Goal: Task Accomplishment & Management: Manage account settings

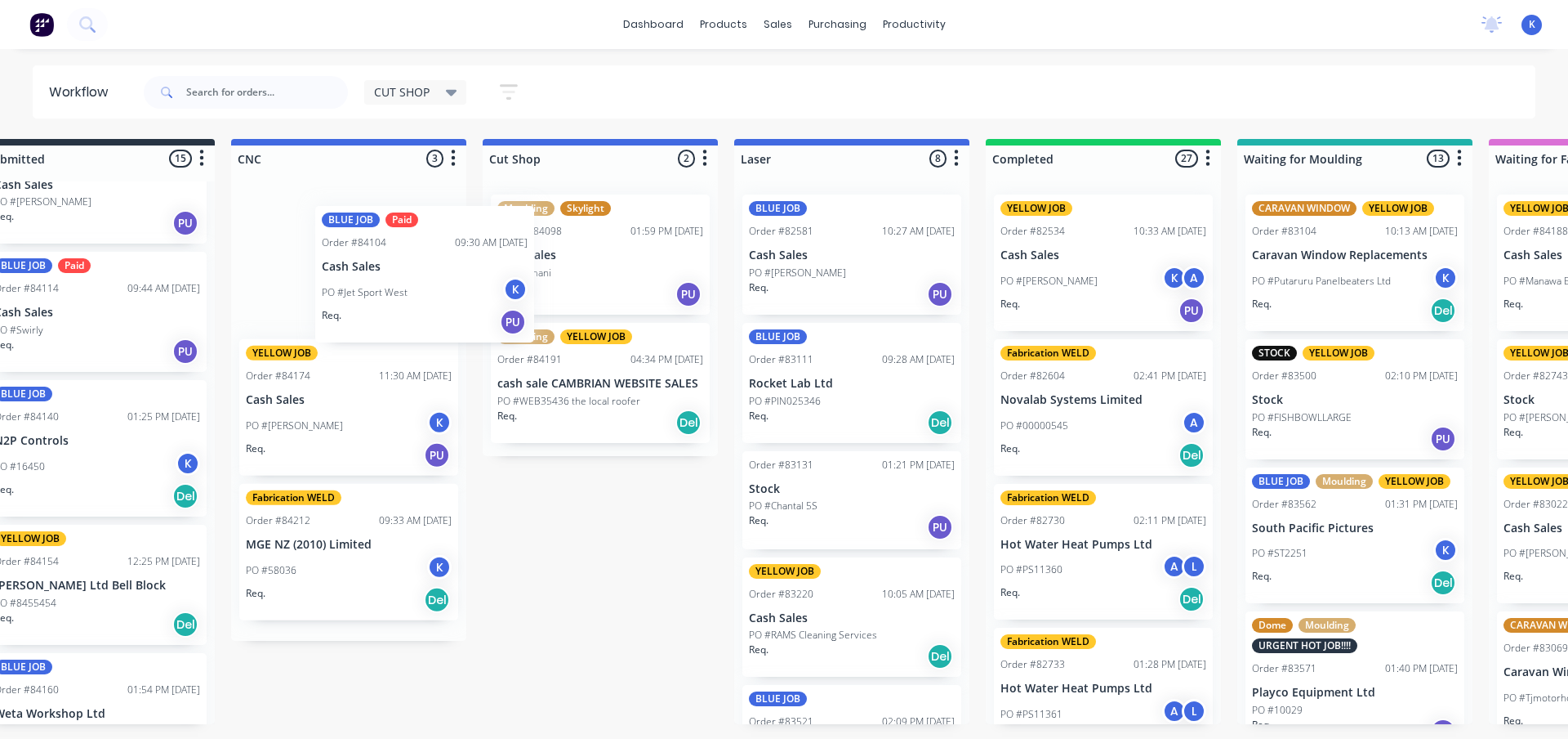
scroll to position [0, 53]
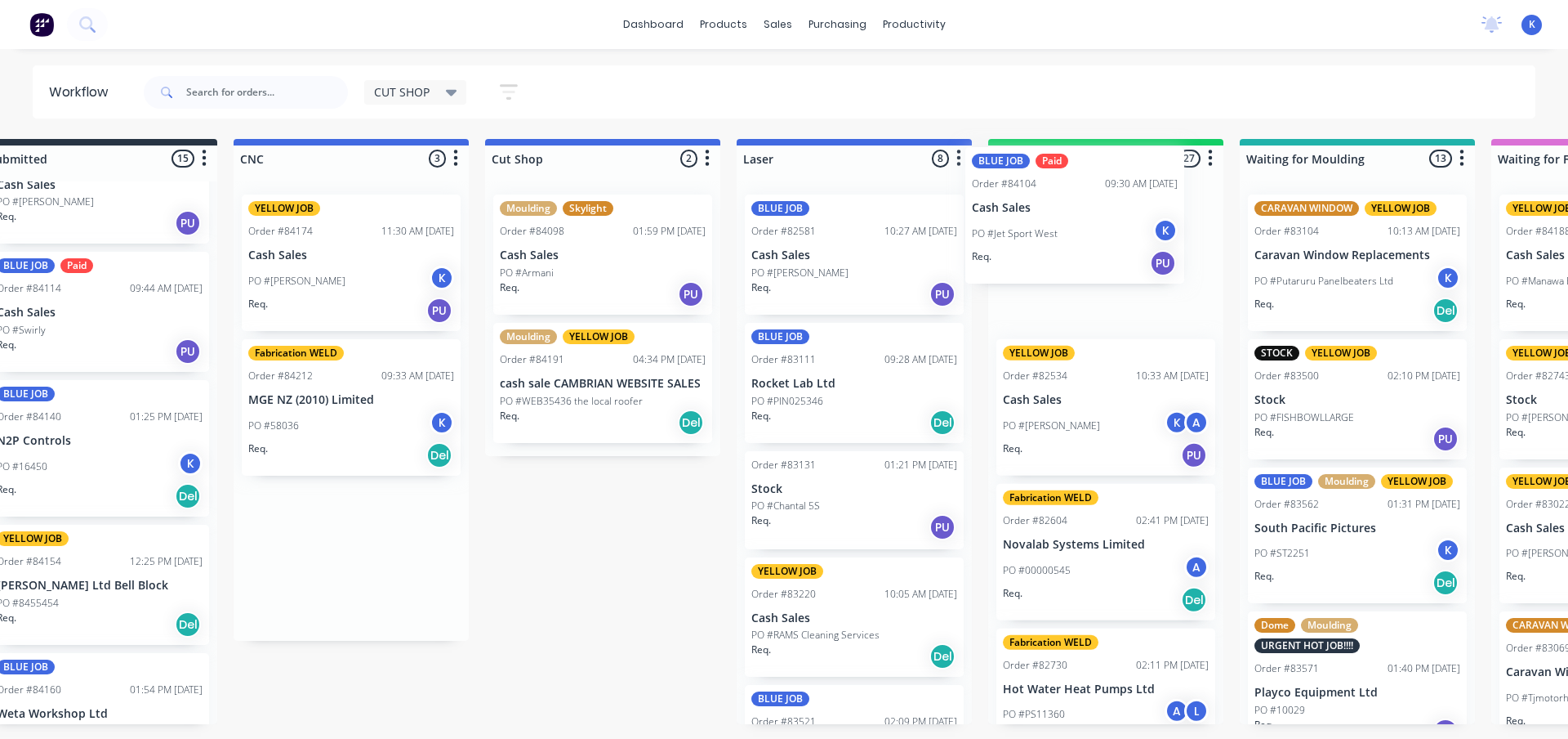
drag, startPoint x: 285, startPoint y: 260, endPoint x: 1025, endPoint y: 207, distance: 741.9
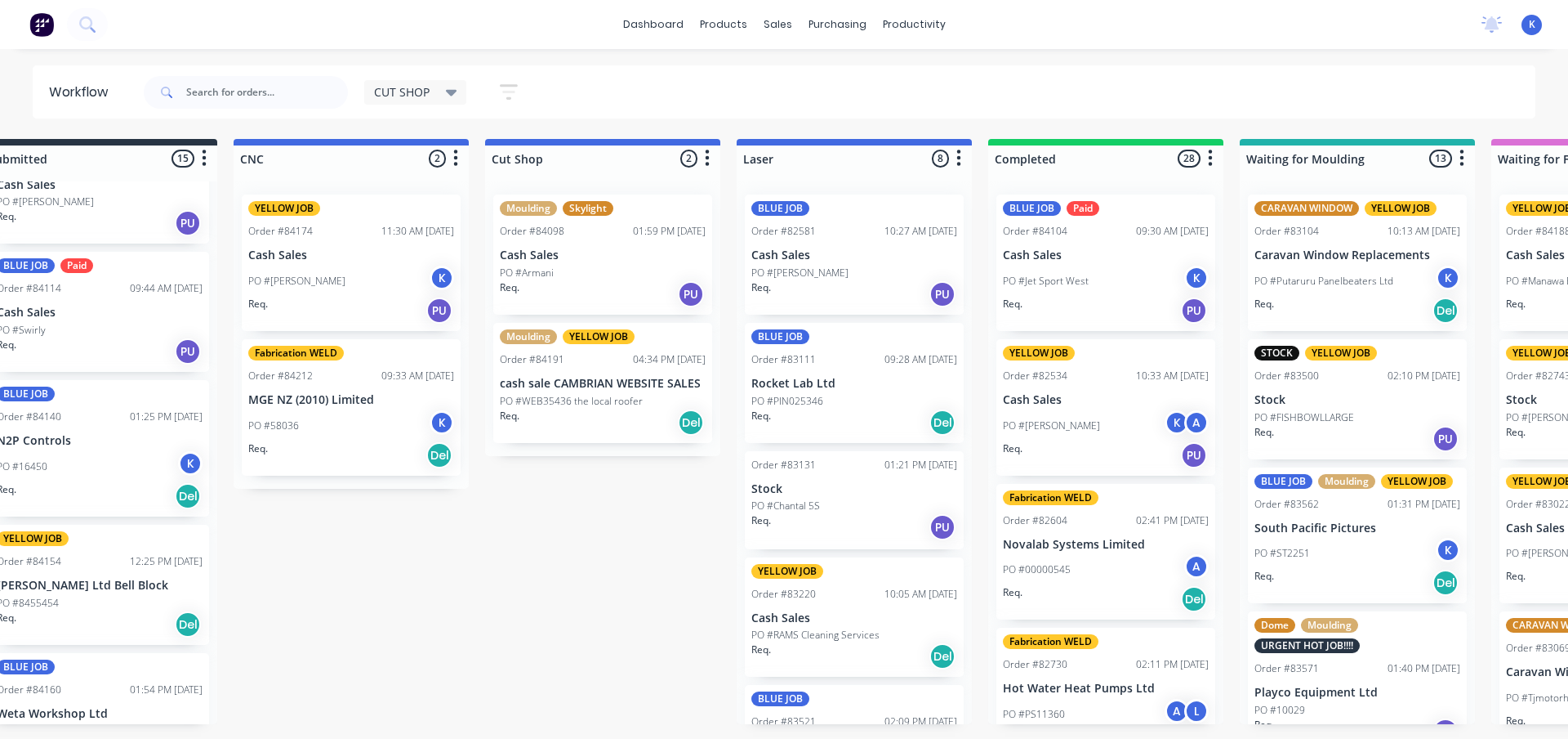
drag, startPoint x: 93, startPoint y: 743, endPoint x: 2, endPoint y: 780, distance: 98.2
click at [2, 640] on html "dashboard products sales purchasing productivity dashboard products Product Cat…" at bounding box center [731, 320] width 1568 height 640
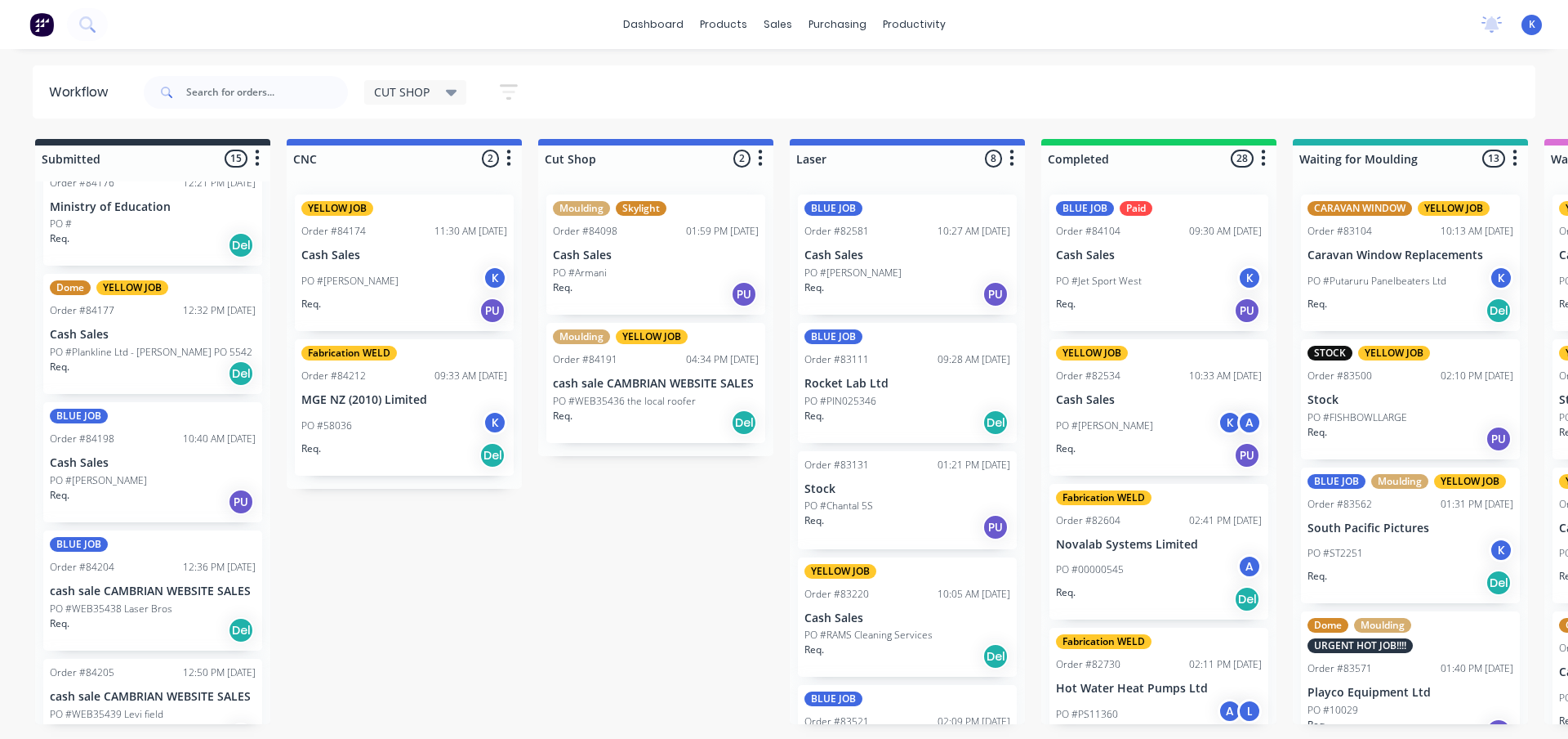
scroll to position [1030, 0]
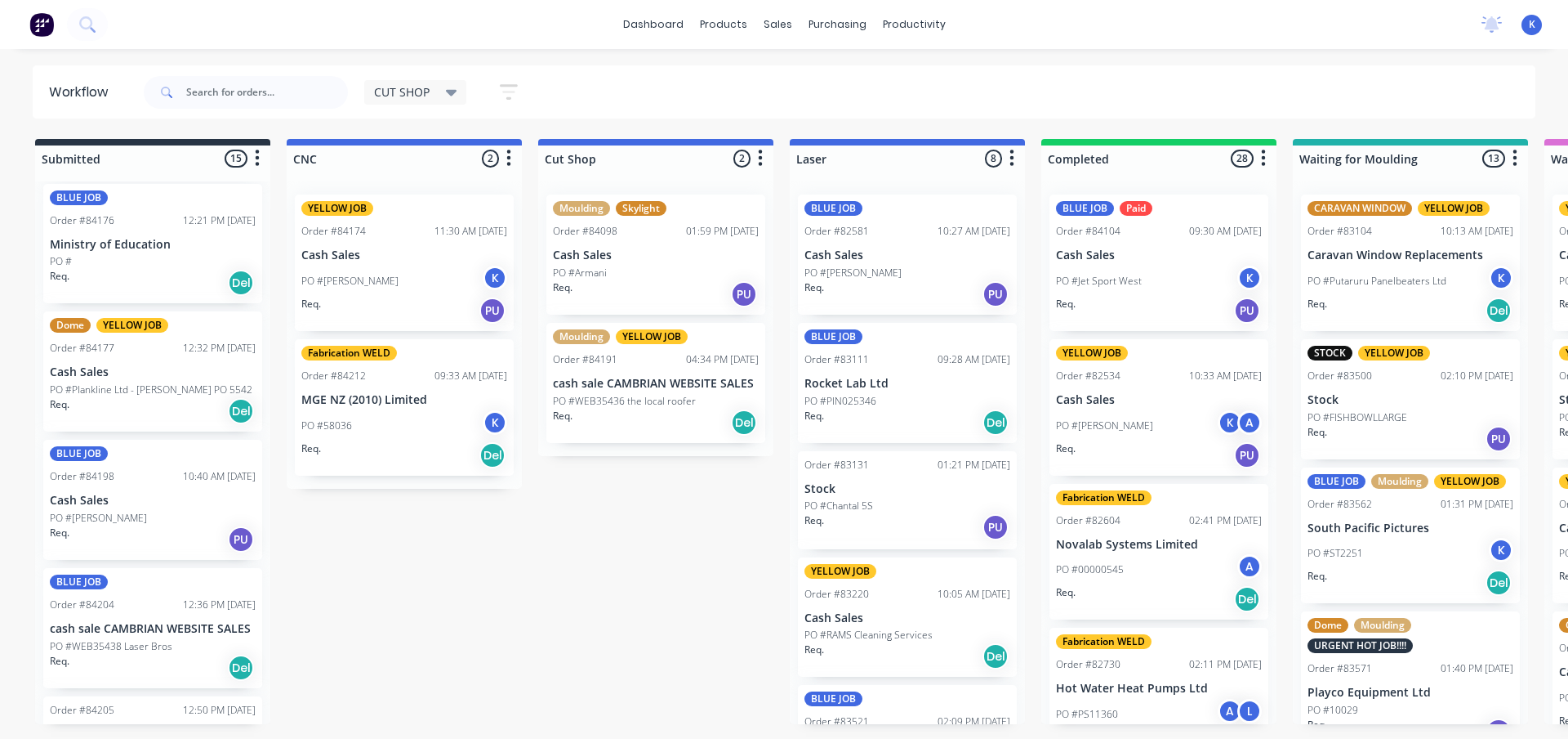
click at [119, 363] on div "Dome YELLOW JOB Order #84177 12:32 PM [DATE] Cash Sales PO #Plankline Ltd - [PE…" at bounding box center [152, 371] width 219 height 120
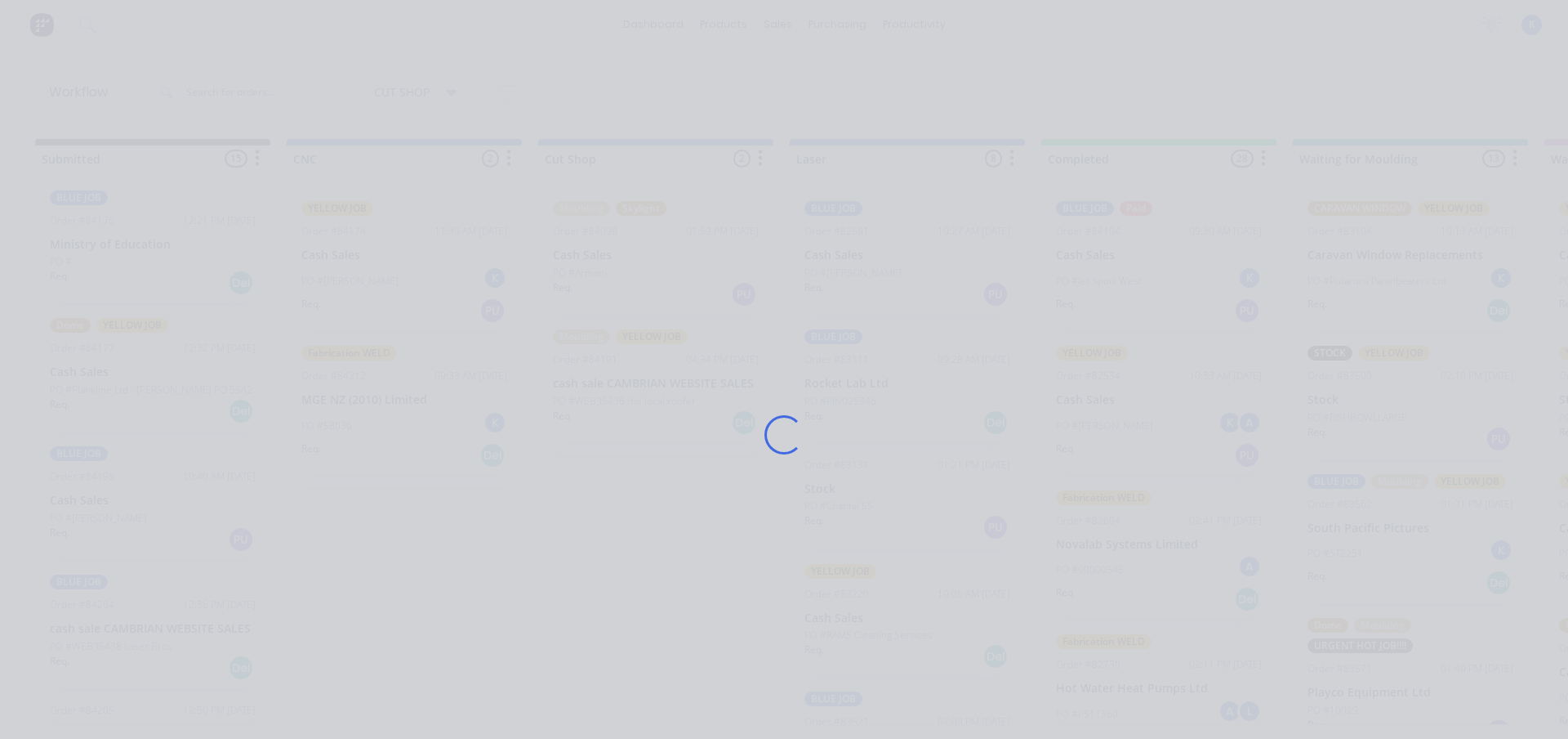
click at [119, 364] on div "Loading..." at bounding box center [784, 370] width 1568 height 739
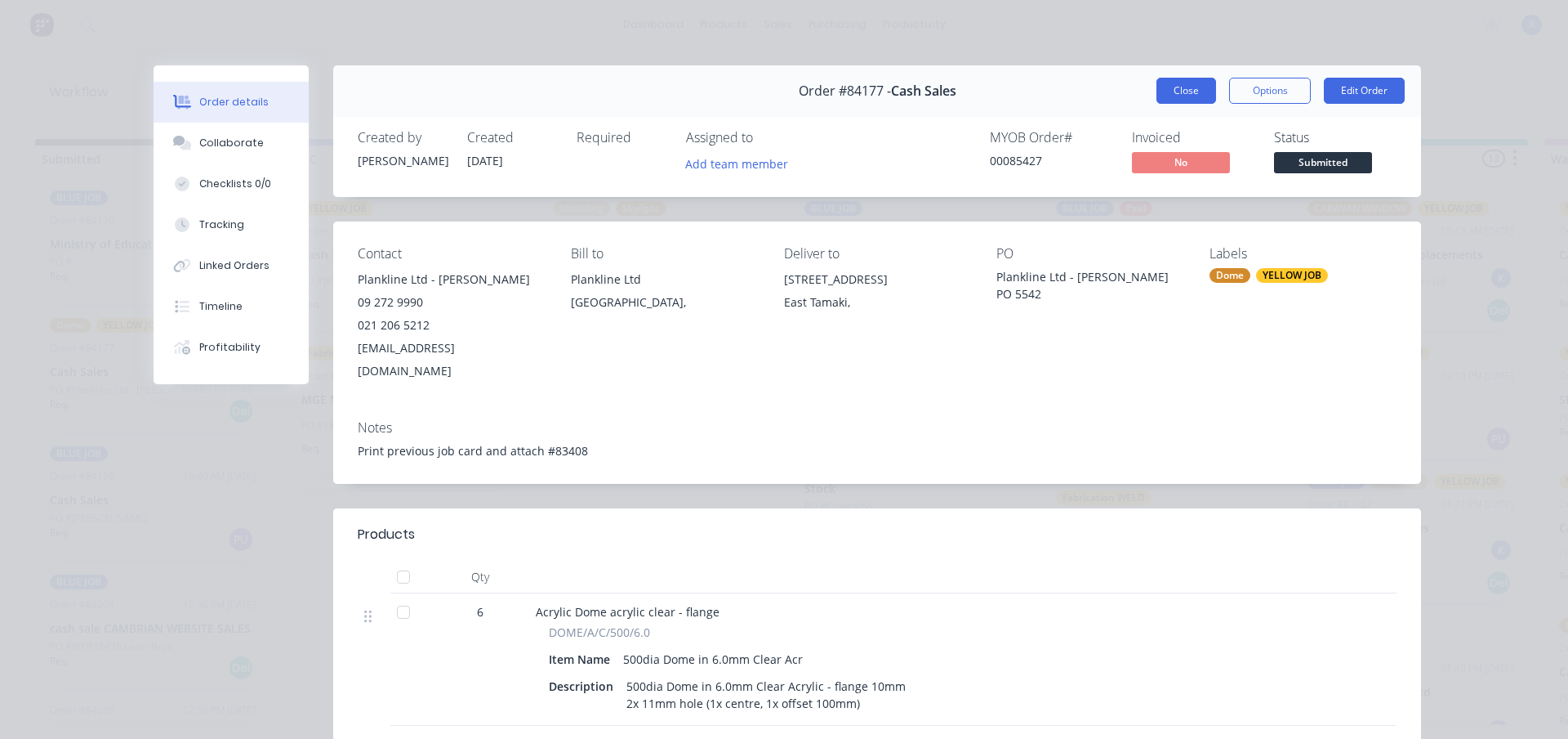
click at [1173, 96] on button "Close" at bounding box center [1186, 91] width 60 height 26
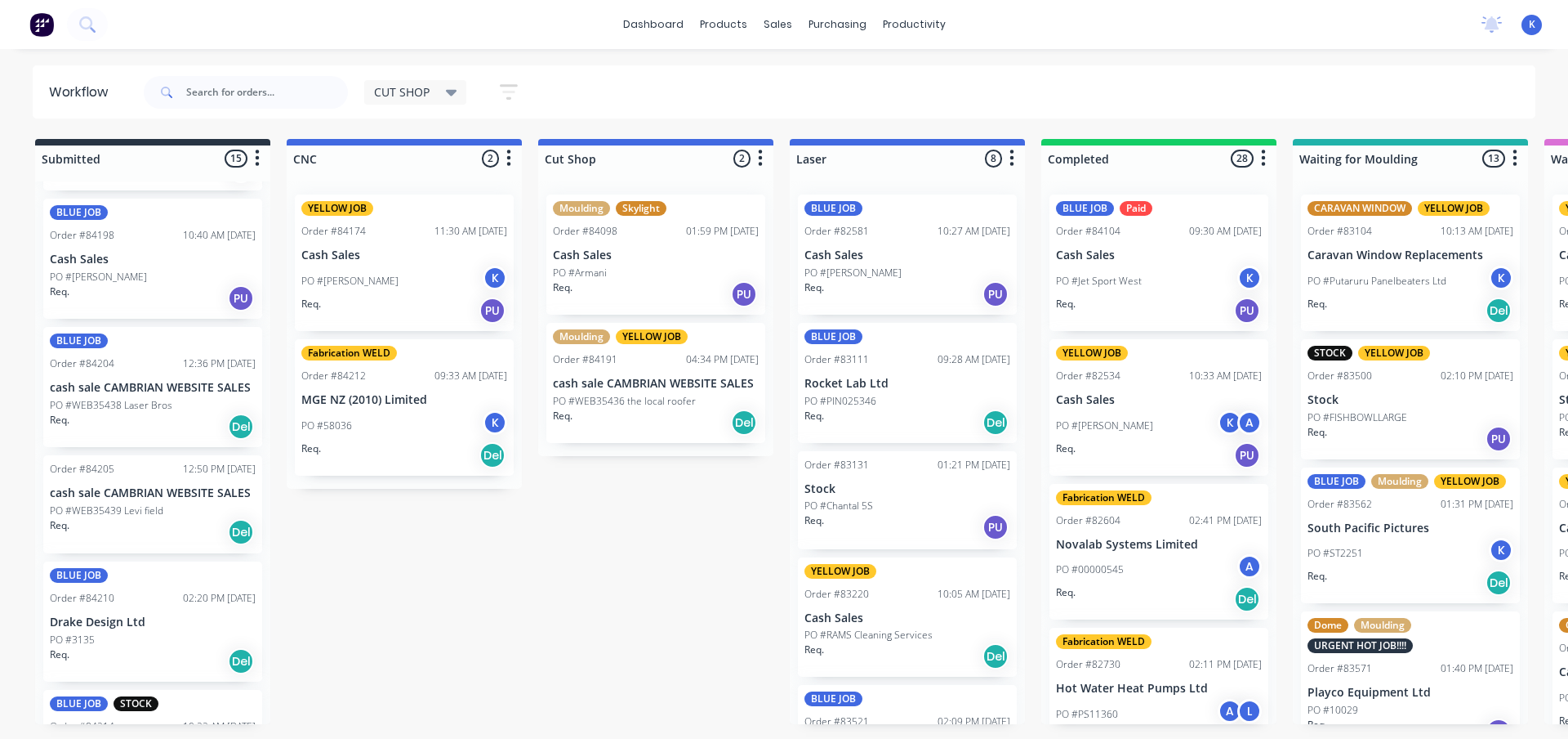
scroll to position [1275, 0]
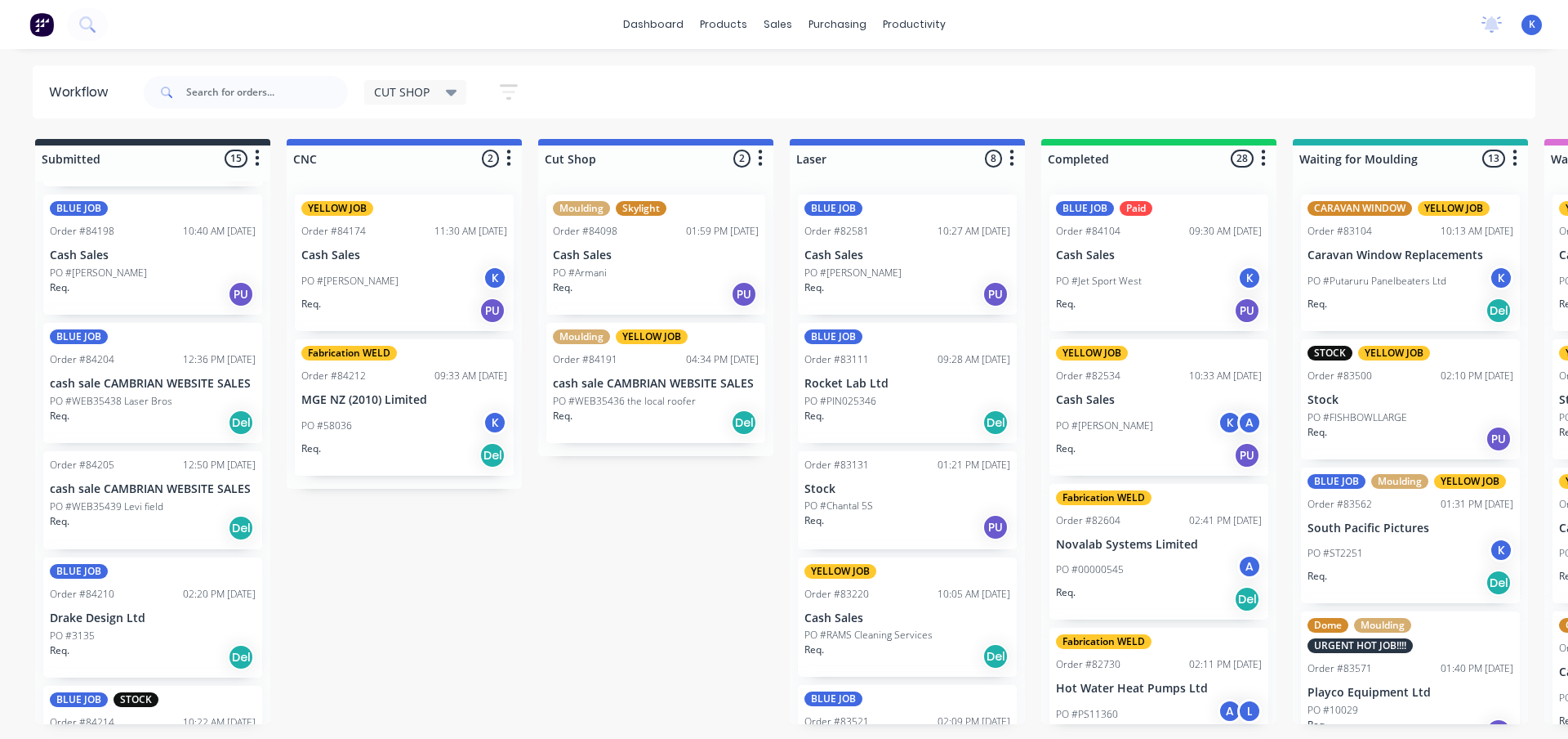
click at [391, 100] on div "CUT SHOP" at bounding box center [415, 91] width 103 height 24
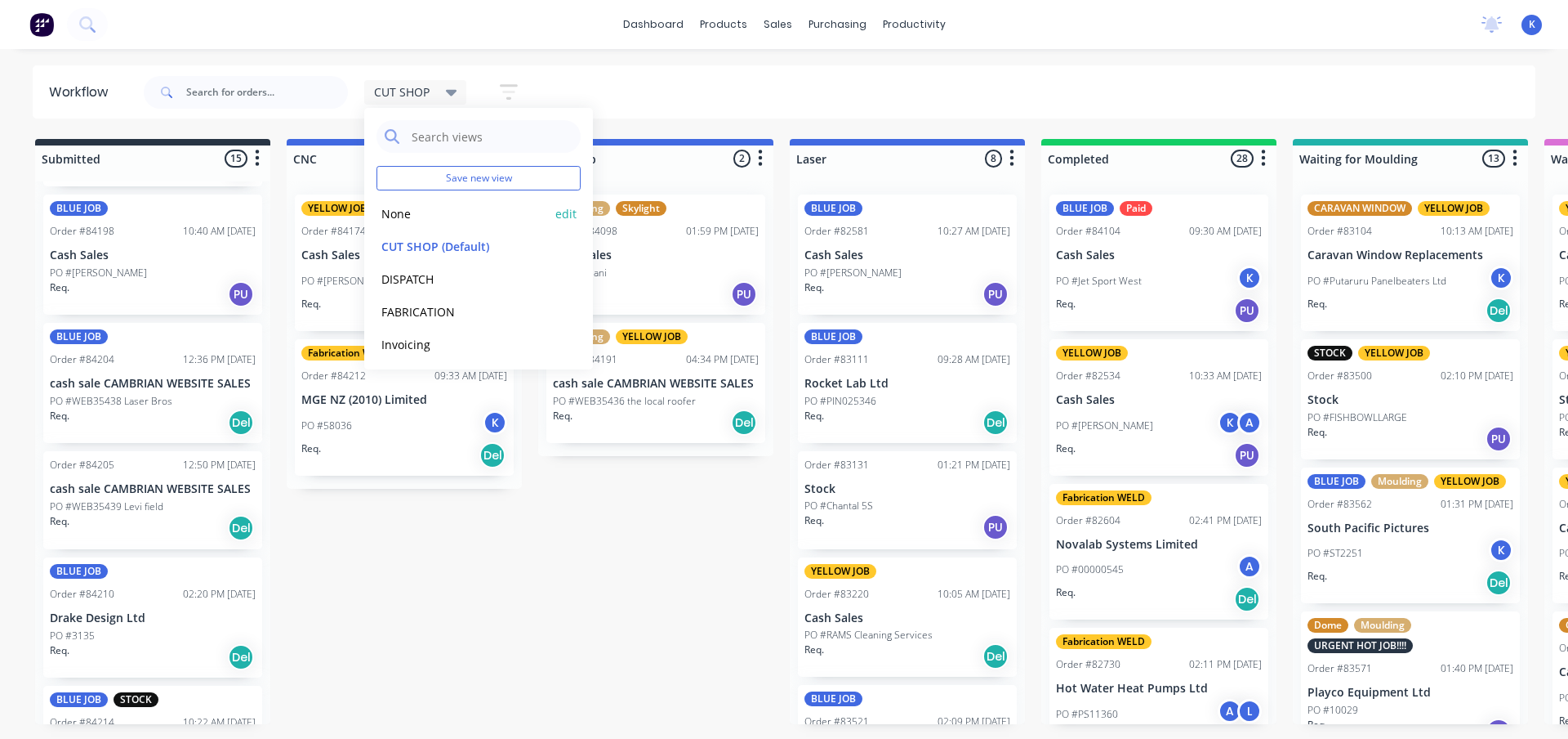
click at [409, 210] on button "None" at bounding box center [463, 213] width 174 height 19
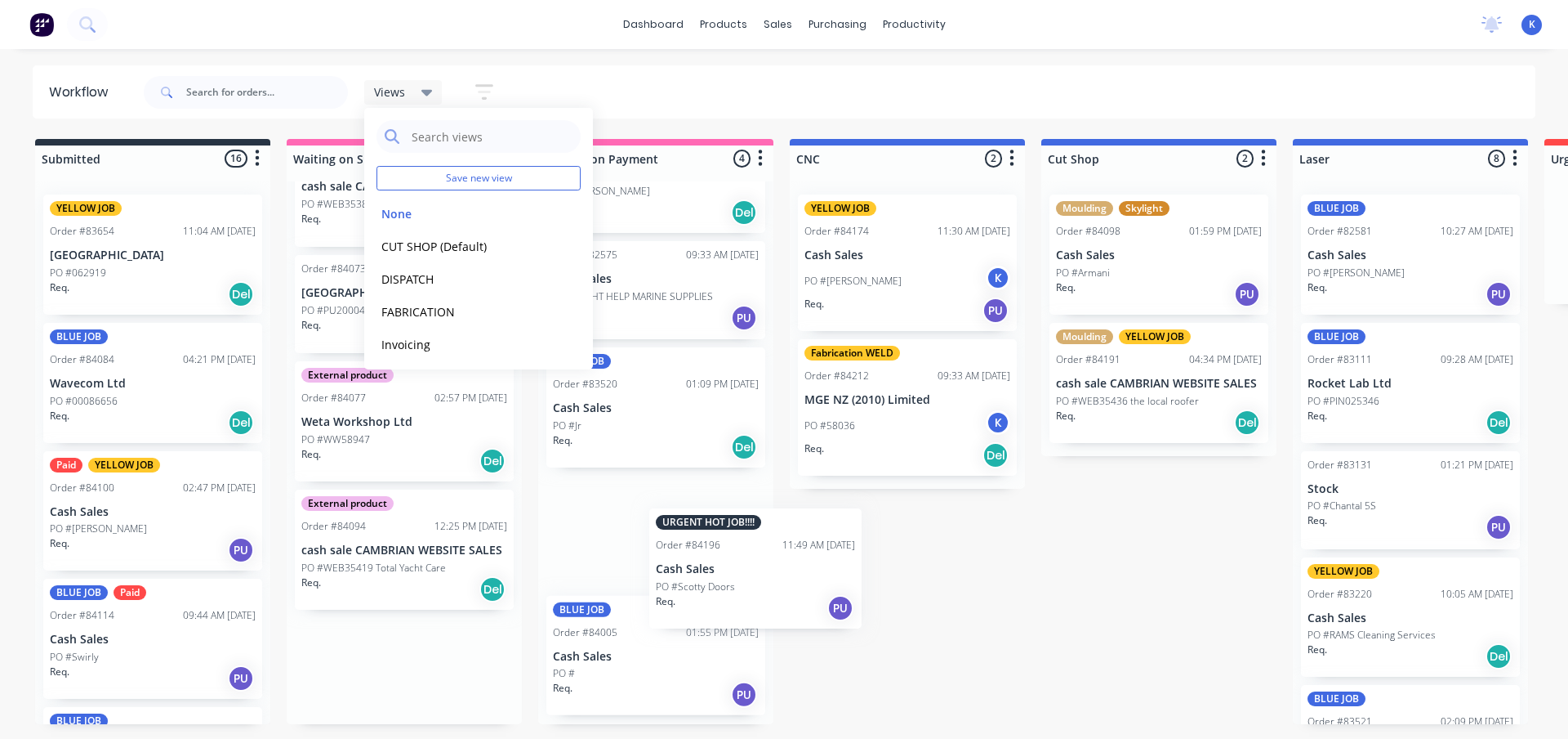
scroll to position [0, 0]
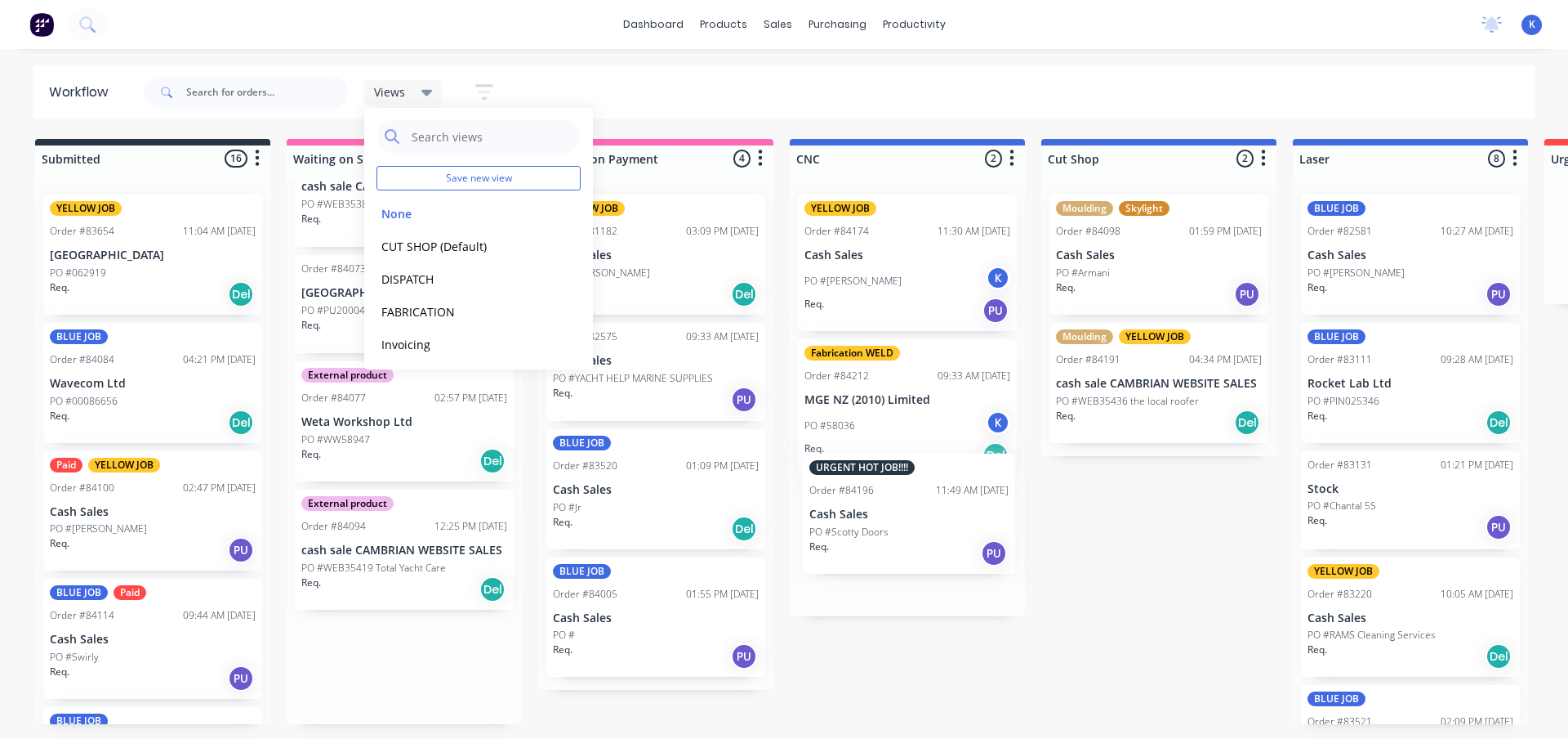
drag, startPoint x: 335, startPoint y: 663, endPoint x: 849, endPoint y: 514, distance: 535.2
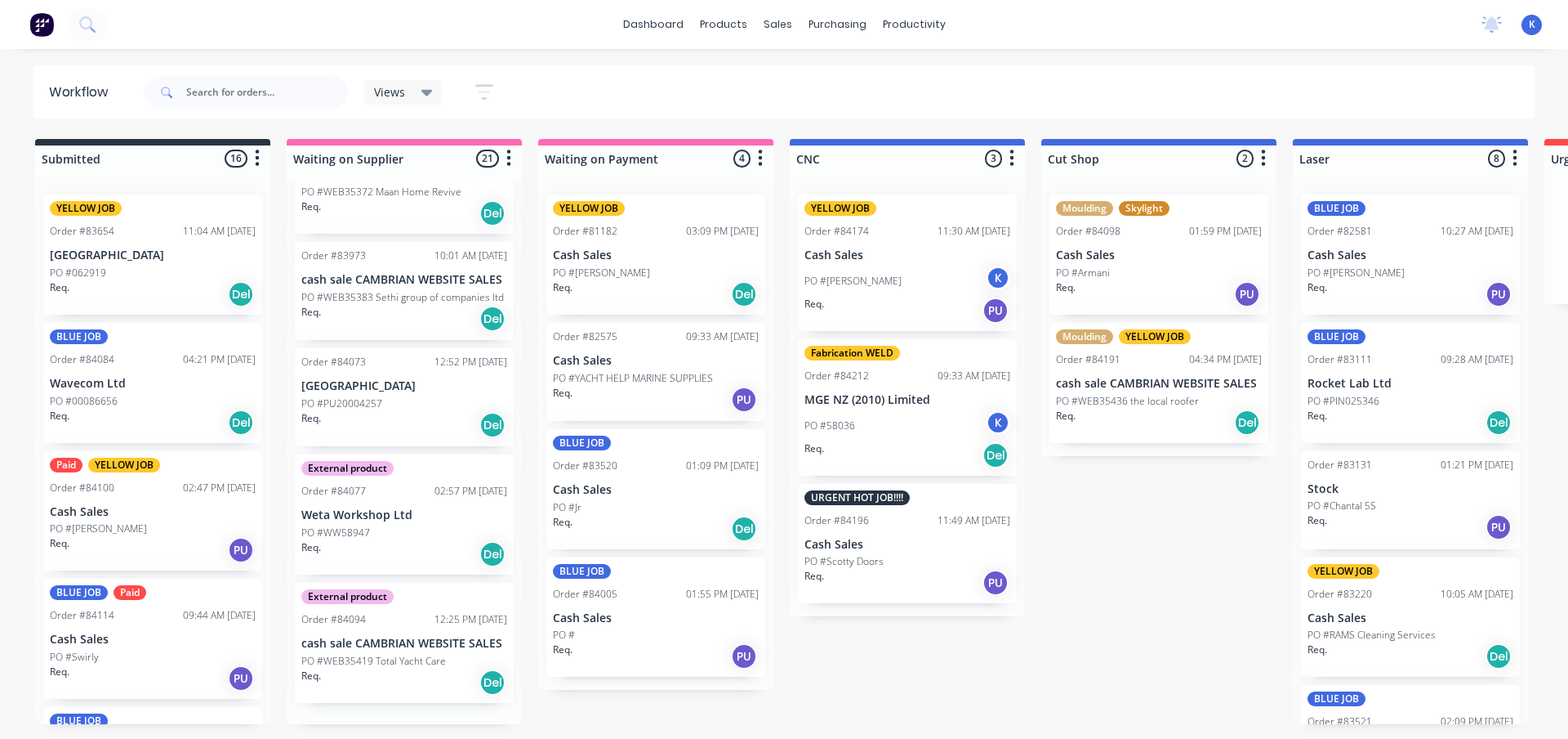
scroll to position [2022, 0]
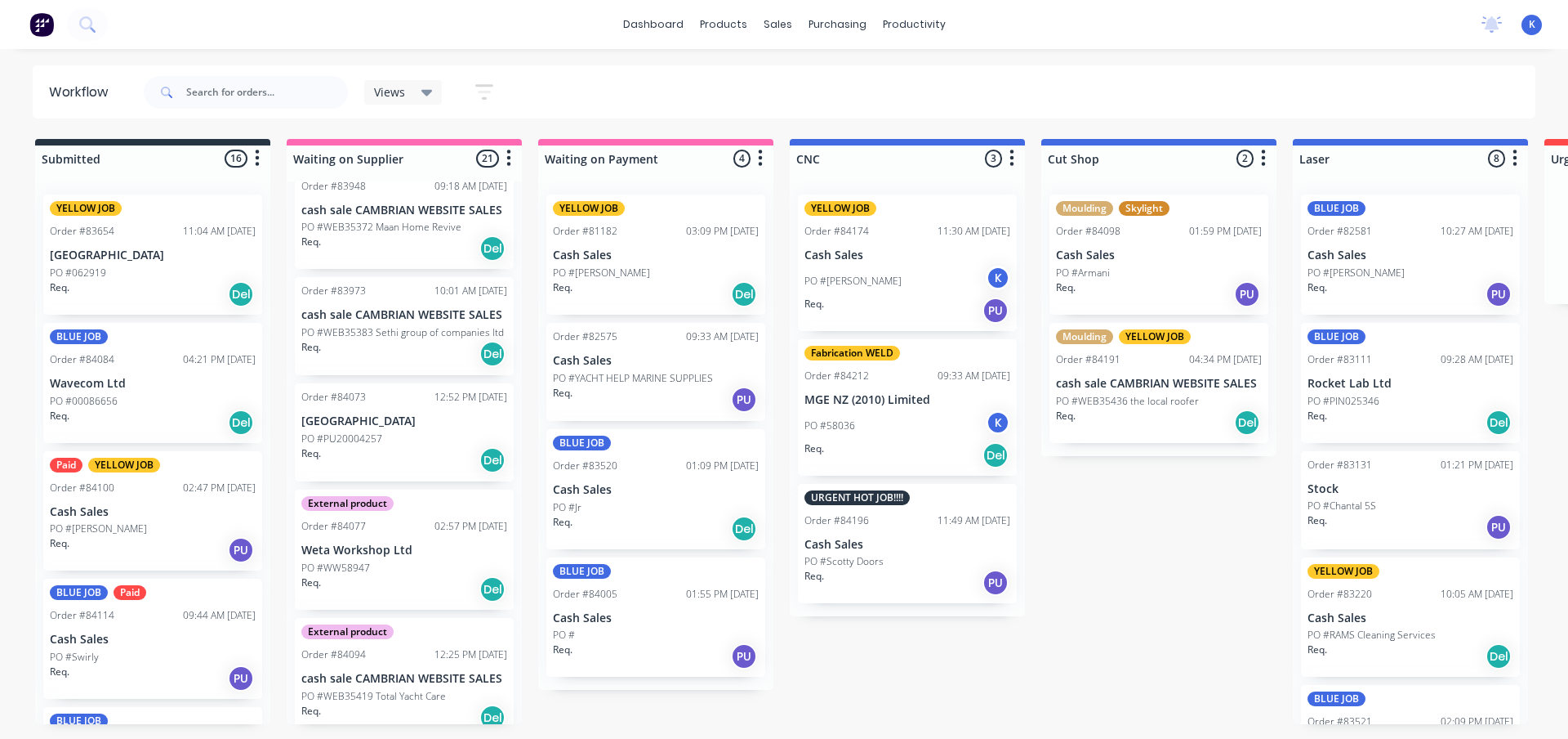
click at [876, 542] on p "Cash Sales" at bounding box center [907, 543] width 206 height 13
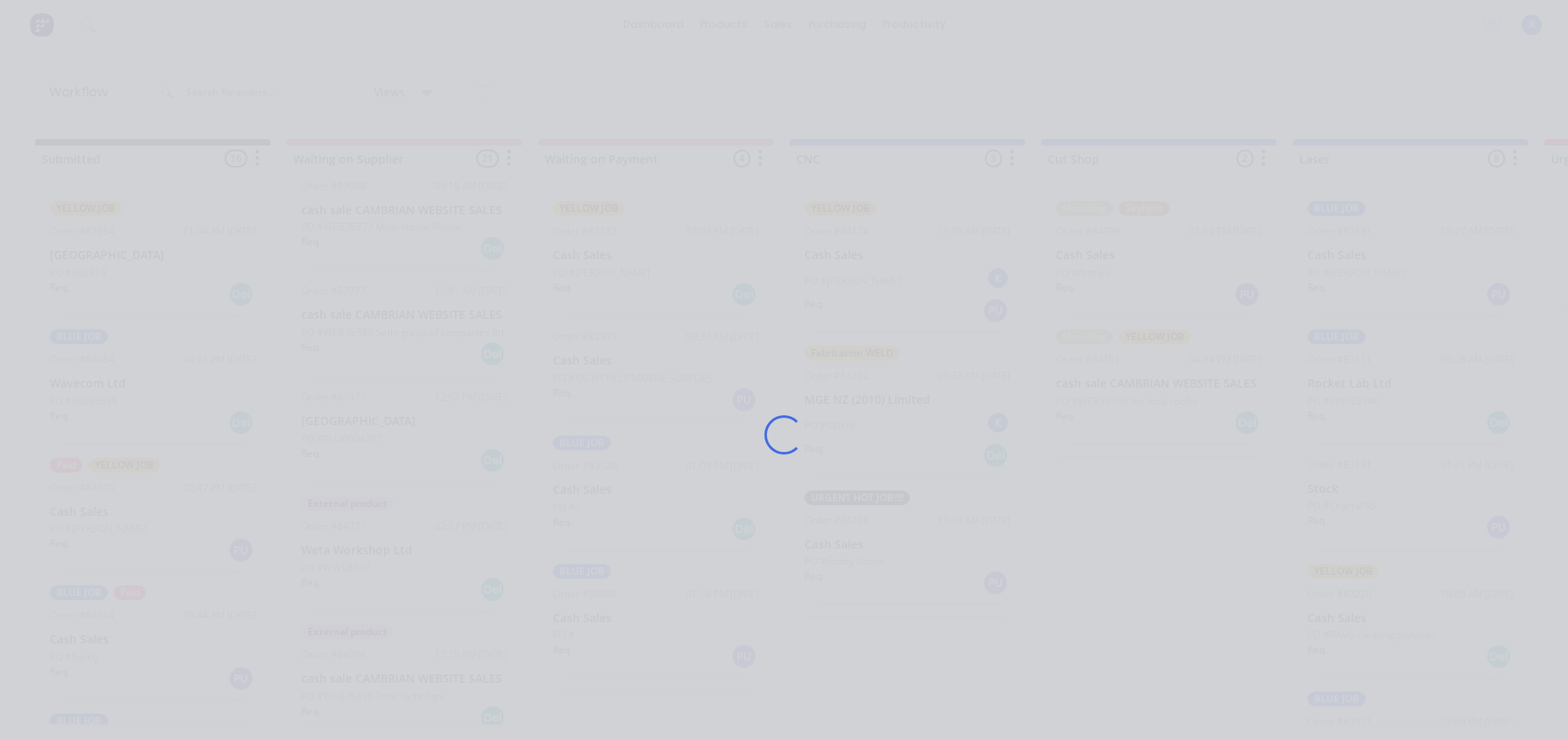
click at [876, 542] on div "Loading..." at bounding box center [784, 435] width 1307 height 739
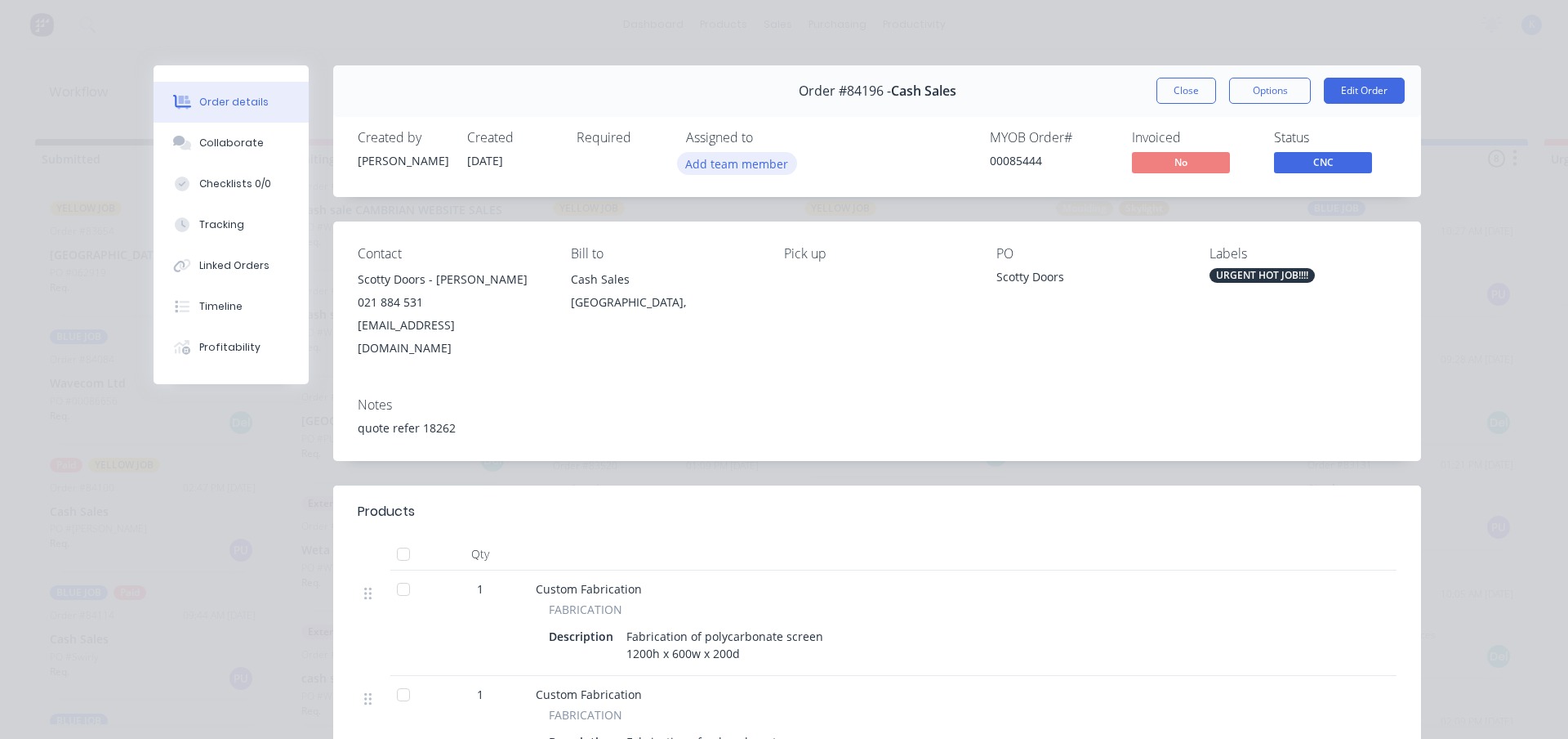
click at [697, 161] on button "Add team member" at bounding box center [737, 162] width 120 height 22
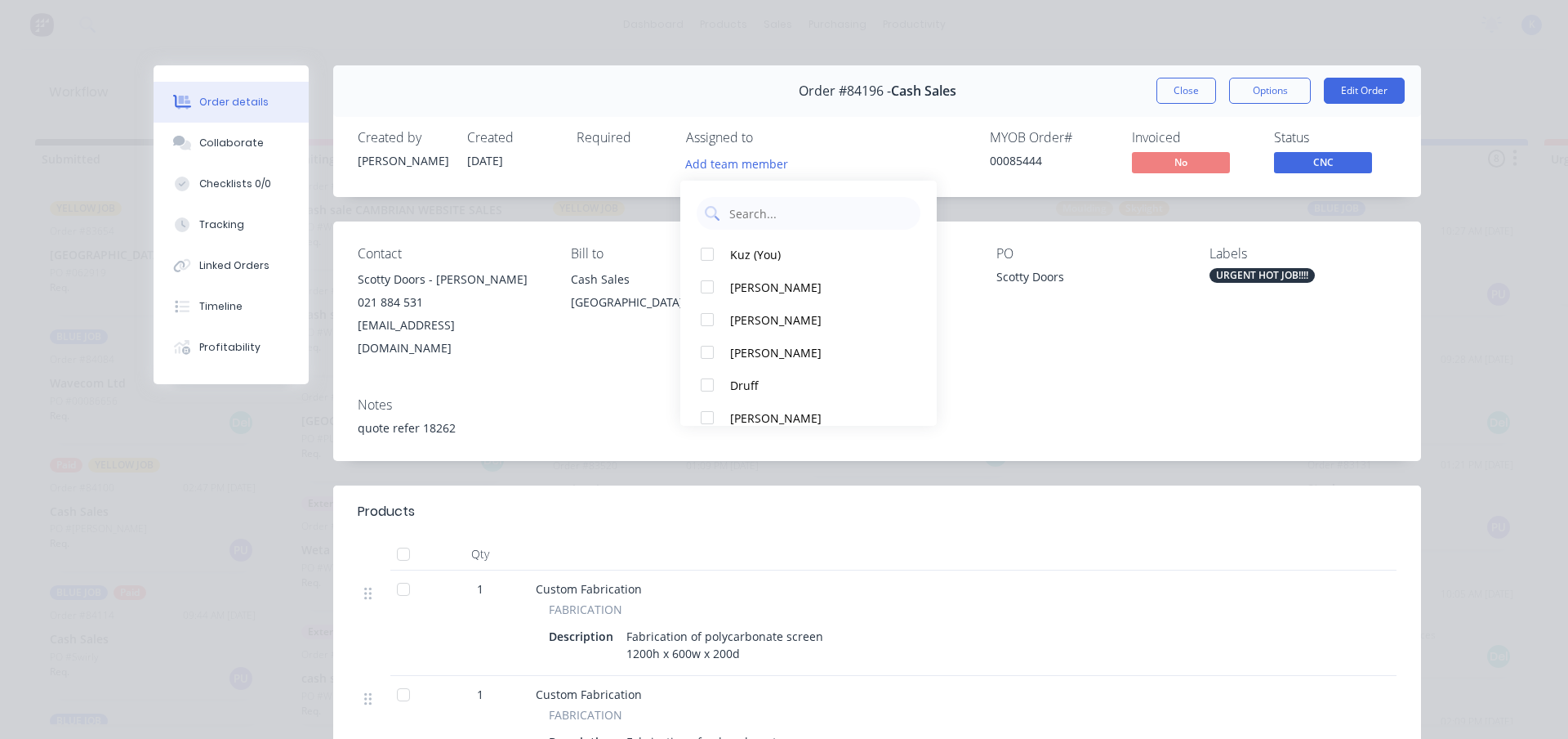
drag, startPoint x: 698, startPoint y: 252, endPoint x: 1023, endPoint y: 204, distance: 328.5
click at [700, 253] on div at bounding box center [707, 254] width 32 height 32
click at [1169, 97] on button "Close" at bounding box center [1186, 91] width 60 height 26
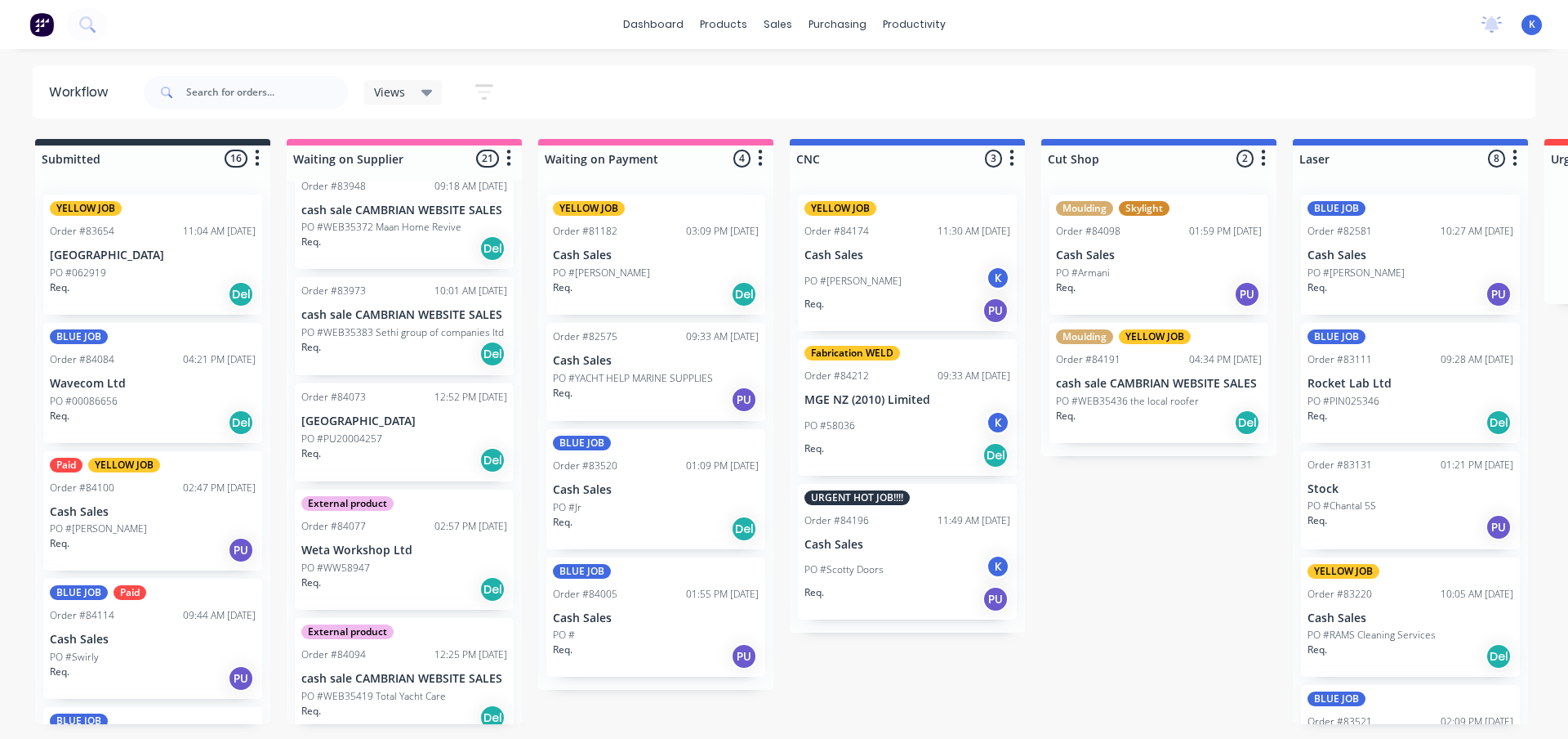
click at [403, 70] on div "Views Save new view None edit CUT SHOP (Default) edit DISPATCH edit FABRICATION…" at bounding box center [326, 92] width 371 height 49
click at [382, 92] on span "Views" at bounding box center [389, 91] width 31 height 17
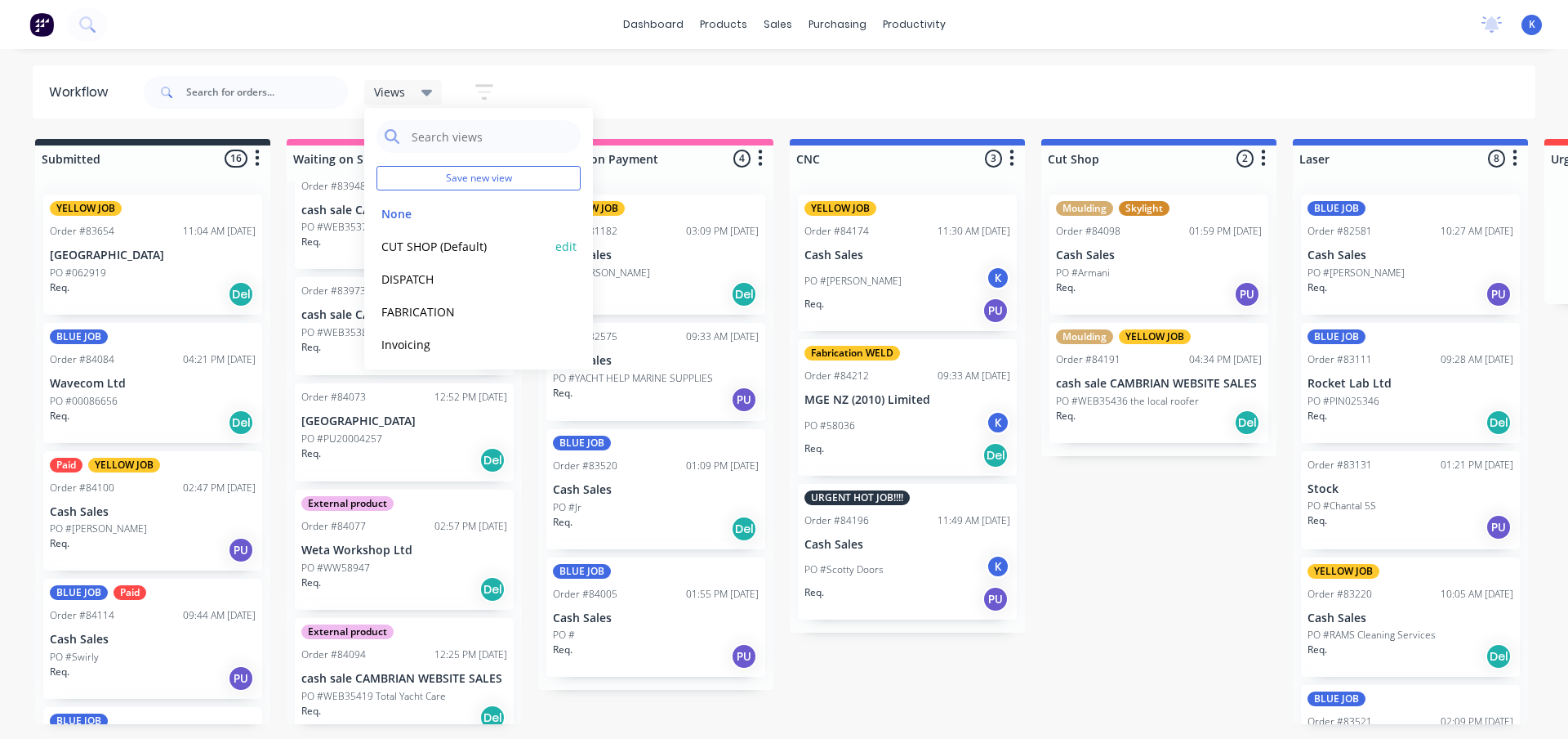
click at [418, 248] on button "CUT SHOP (Default)" at bounding box center [463, 246] width 174 height 19
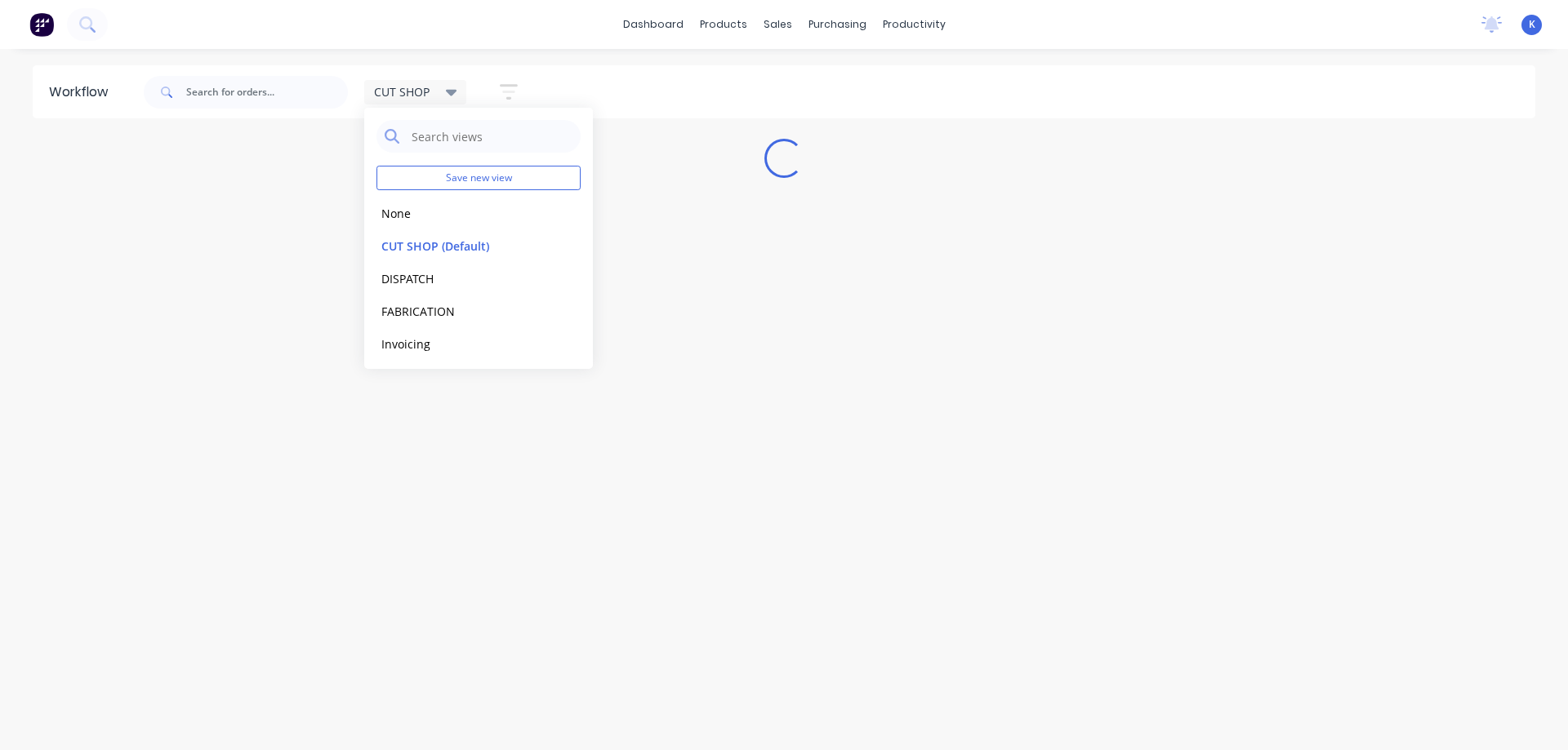
click at [966, 216] on div "Workflow CUT SHOP Save new view None edit CUT SHOP (Default) edit DISPATCH edit…" at bounding box center [784, 392] width 1568 height 652
